Goal: Task Accomplishment & Management: Complete application form

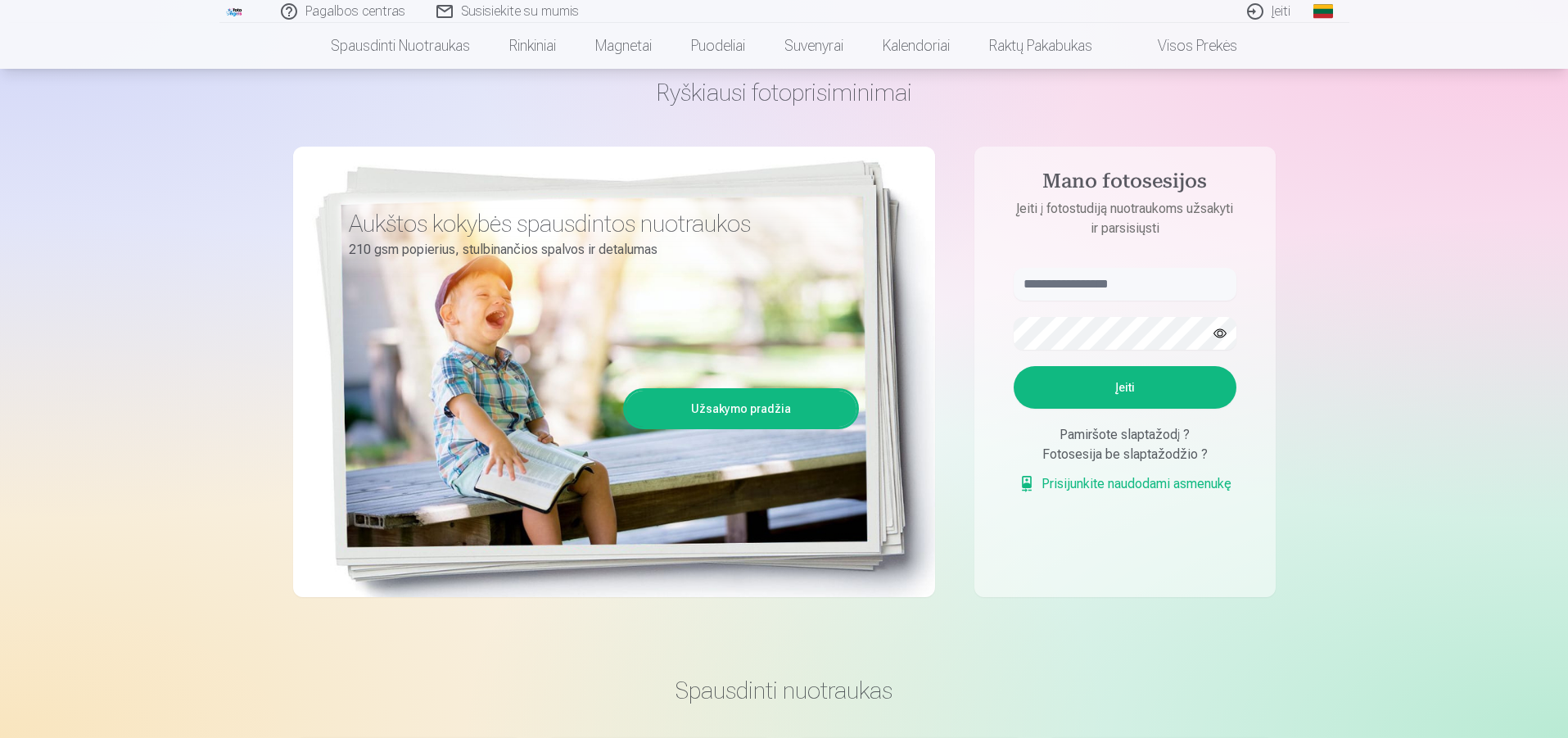
scroll to position [82, 0]
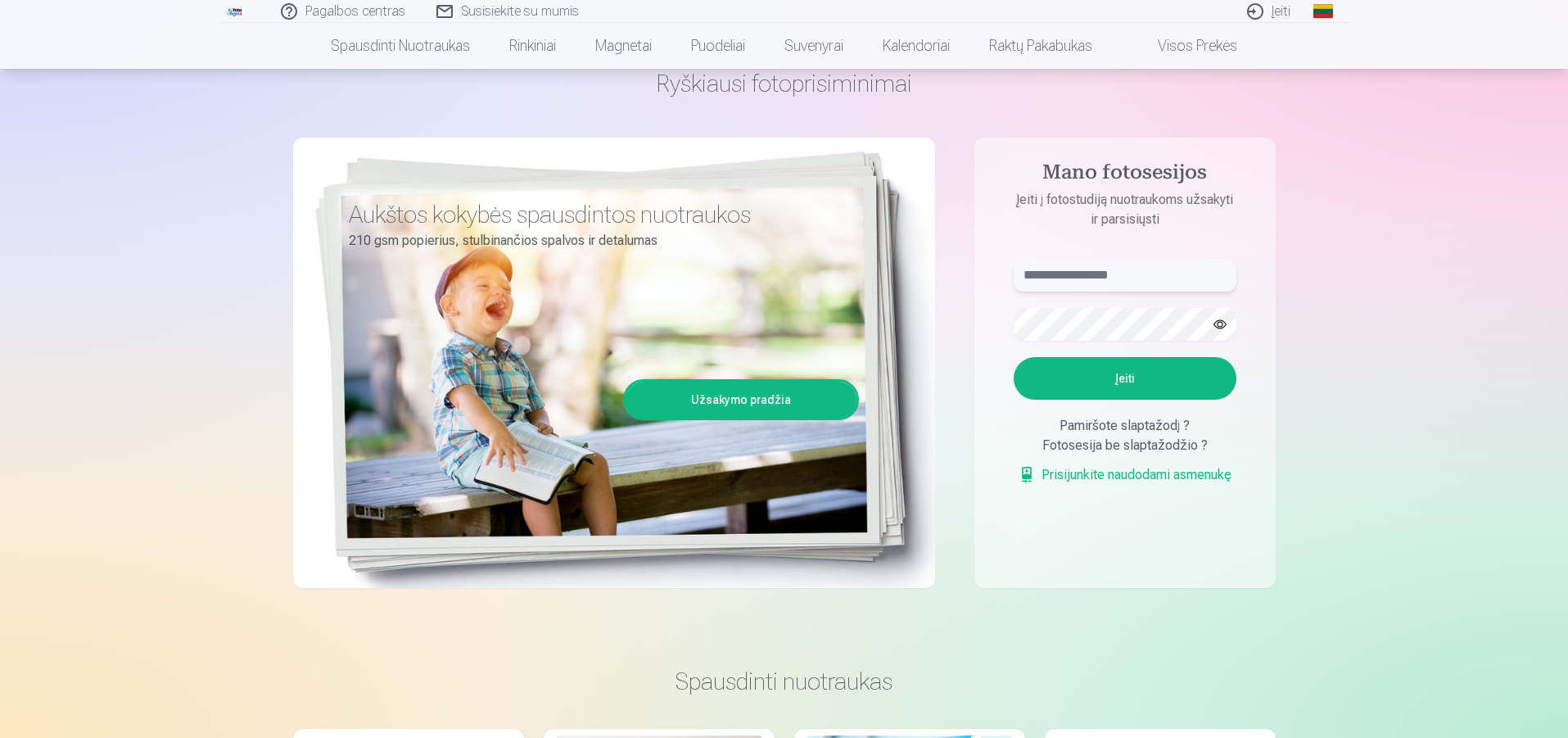
click at [1040, 280] on input "text" at bounding box center [1125, 275] width 223 height 33
type input "**********"
click at [1125, 376] on button "Įeiti" at bounding box center [1125, 378] width 223 height 43
